Goal: Information Seeking & Learning: Learn about a topic

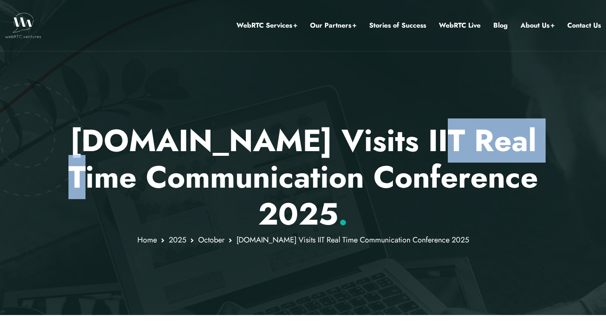
drag, startPoint x: 424, startPoint y: 141, endPoint x: 530, endPoint y: 159, distance: 107.0
click at [530, 159] on h1 "[DOMAIN_NAME] Visits IIT Real Time Communication Conference 2025 ." at bounding box center [303, 177] width 498 height 110
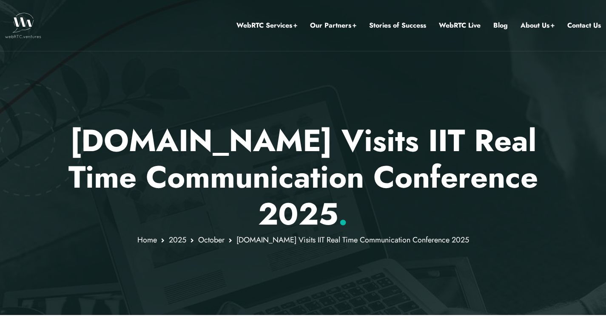
click at [472, 157] on h1 "[DOMAIN_NAME] Visits IIT Real Time Communication Conference 2025 ." at bounding box center [303, 177] width 498 height 110
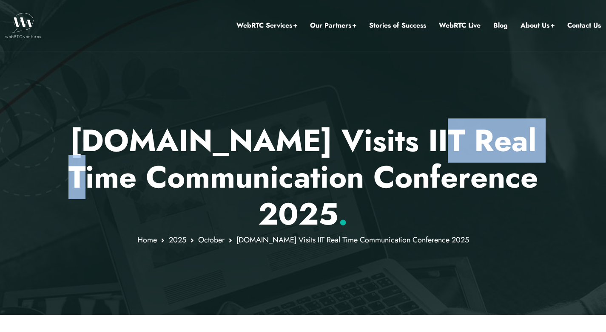
drag, startPoint x: 423, startPoint y: 136, endPoint x: 531, endPoint y: 138, distance: 108.0
click at [531, 138] on h1 "[DOMAIN_NAME] Visits IIT Real Time Communication Conference 2025 ." at bounding box center [303, 177] width 498 height 110
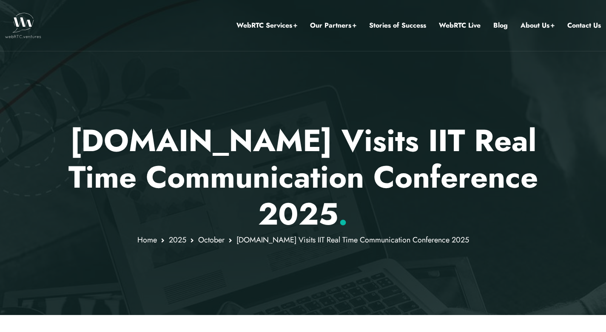
click at [340, 222] on span "." at bounding box center [343, 214] width 10 height 44
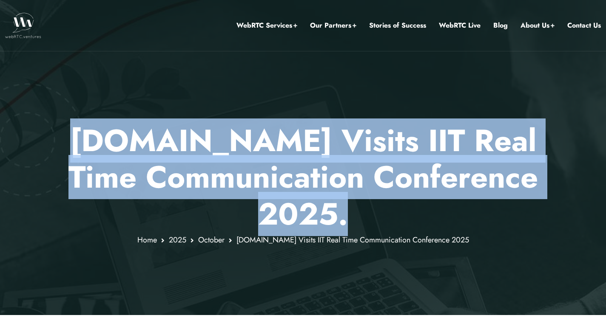
drag, startPoint x: 347, startPoint y: 221, endPoint x: 80, endPoint y: 140, distance: 279.1
click at [80, 140] on h1 "[DOMAIN_NAME] Visits IIT Real Time Communication Conference 2025 ." at bounding box center [303, 177] width 498 height 110
click at [189, 154] on h1 "[DOMAIN_NAME] Visits IIT Real Time Communication Conference 2025 ." at bounding box center [303, 177] width 498 height 110
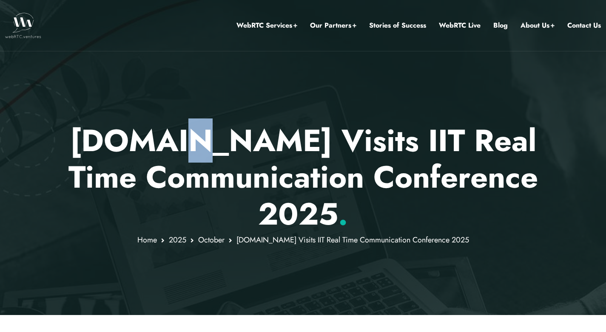
drag, startPoint x: 205, startPoint y: 149, endPoint x: 197, endPoint y: 150, distance: 7.7
click at [197, 150] on h1 "[DOMAIN_NAME] Visits IIT Real Time Communication Conference 2025 ." at bounding box center [303, 177] width 498 height 110
click at [206, 150] on h1 "[DOMAIN_NAME] Visits IIT Real Time Communication Conference 2025 ." at bounding box center [303, 177] width 498 height 110
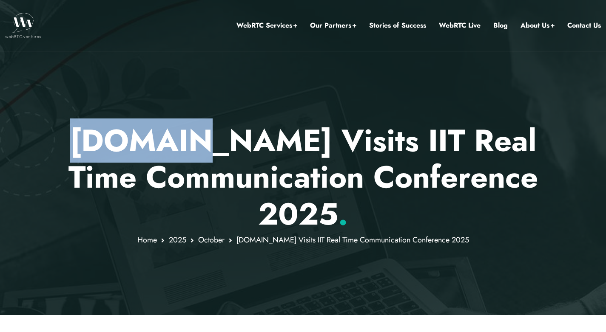
drag, startPoint x: 207, startPoint y: 149, endPoint x: 73, endPoint y: 148, distance: 133.9
click at [73, 148] on h1 "[DOMAIN_NAME] Visits IIT Real Time Communication Conference 2025 ." at bounding box center [303, 177] width 498 height 110
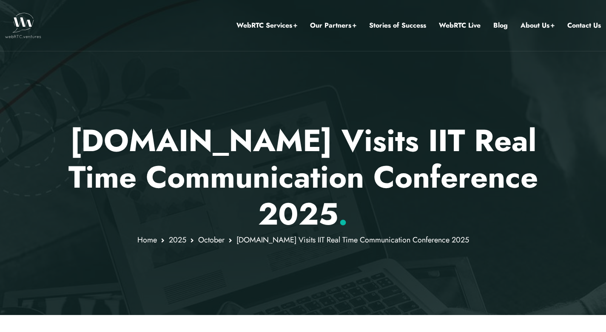
click at [258, 142] on h1 "[DOMAIN_NAME] Visits IIT Real Time Communication Conference 2025 ." at bounding box center [303, 177] width 498 height 110
click at [460, 143] on h1 "[DOMAIN_NAME] Visits IIT Real Time Communication Conference 2025 ." at bounding box center [303, 177] width 498 height 110
click at [446, 166] on h1 "[DOMAIN_NAME] Visits IIT Real Time Communication Conference 2025 ." at bounding box center [303, 177] width 498 height 110
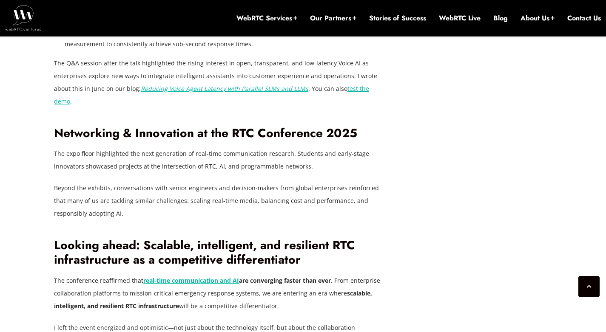
scroll to position [1565, 0]
